Goal: Find specific page/section: Find specific page/section

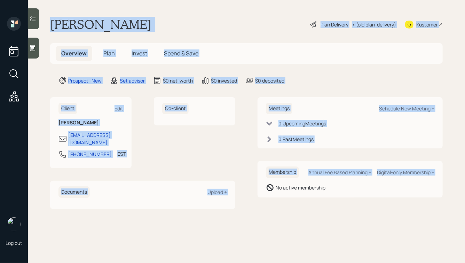
drag, startPoint x: 51, startPoint y: 20, endPoint x: 267, endPoint y: 207, distance: 285.9
click at [267, 207] on main "[PERSON_NAME] Plan Delivery • (old plan-delivery) Kustomer Overview Plan Invest…" at bounding box center [246, 131] width 437 height 263
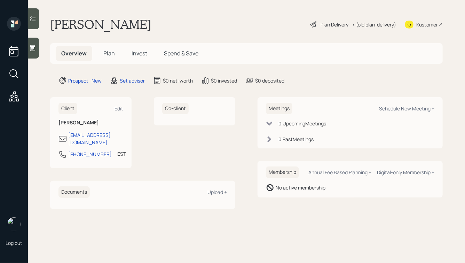
click at [320, 208] on main "[PERSON_NAME] Plan Delivery • (old plan-delivery) Kustomer Overview Plan Invest…" at bounding box center [246, 131] width 437 height 263
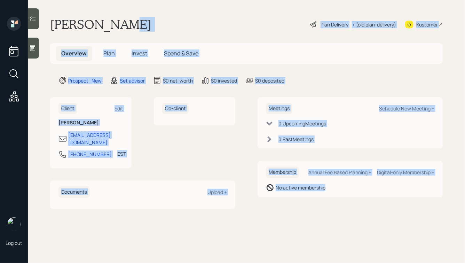
drag, startPoint x: 345, startPoint y: 203, endPoint x: 157, endPoint y: 30, distance: 256.1
click at [157, 30] on main "[PERSON_NAME] Plan Delivery • (old plan-delivery) Kustomer Overview Plan Invest…" at bounding box center [246, 131] width 437 height 263
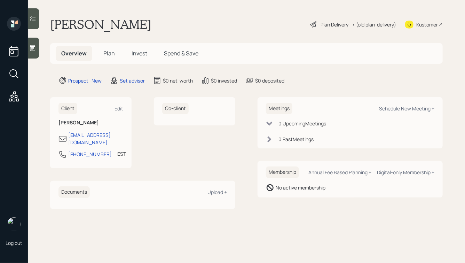
click at [116, 24] on h1 "[PERSON_NAME]" at bounding box center [100, 24] width 101 height 15
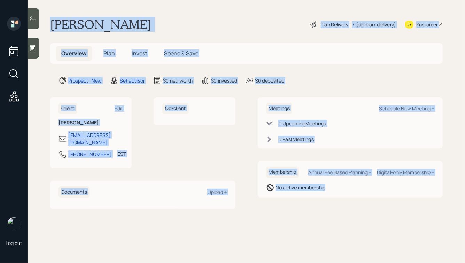
drag, startPoint x: 51, startPoint y: 20, endPoint x: 309, endPoint y: 209, distance: 319.5
click at [309, 209] on main "[PERSON_NAME] Plan Delivery • (old plan-delivery) Kustomer Overview Plan Invest…" at bounding box center [246, 131] width 437 height 263
click at [332, 206] on main "[PERSON_NAME] Plan Delivery • (old plan-delivery) Kustomer Overview Plan Invest…" at bounding box center [246, 131] width 437 height 263
drag, startPoint x: 344, startPoint y: 201, endPoint x: 136, endPoint y: 16, distance: 278.5
click at [136, 16] on main "[PERSON_NAME] Plan Delivery • (old plan-delivery) Kustomer Overview Plan Invest…" at bounding box center [246, 131] width 437 height 263
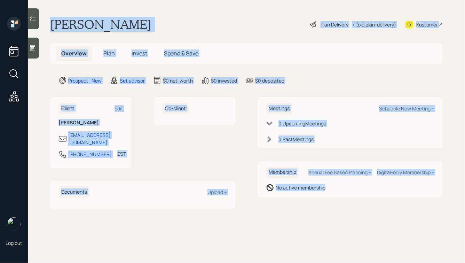
click at [123, 19] on h1 "[PERSON_NAME]" at bounding box center [100, 24] width 101 height 15
